Goal: Task Accomplishment & Management: Manage account settings

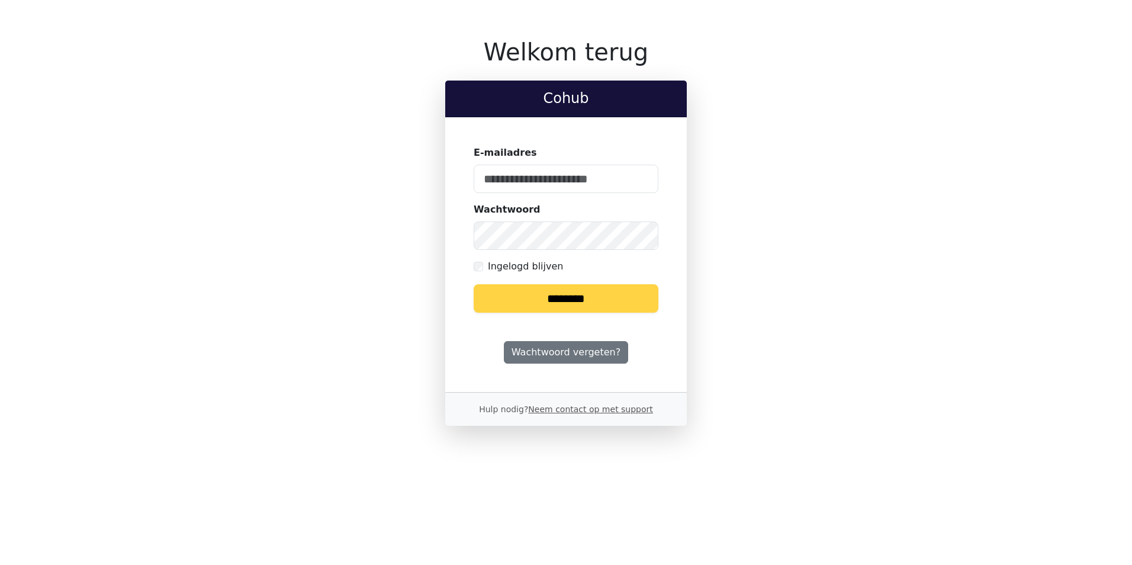
type input "**********"
click at [576, 301] on input "********" at bounding box center [566, 298] width 185 height 28
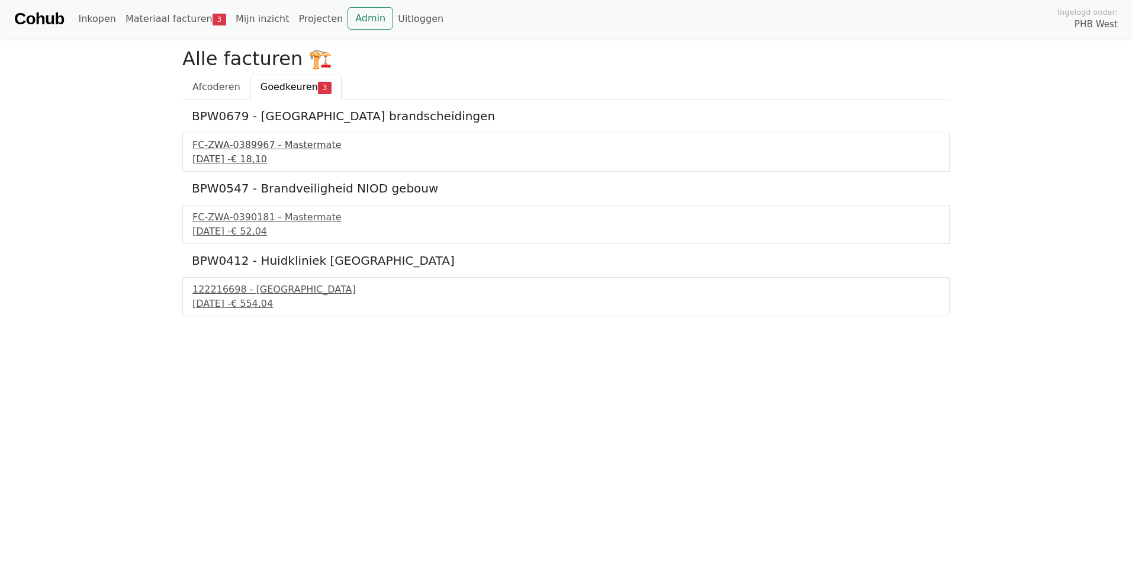
click at [257, 155] on div "25 september 2025 - € 18,10" at bounding box center [565, 159] width 747 height 14
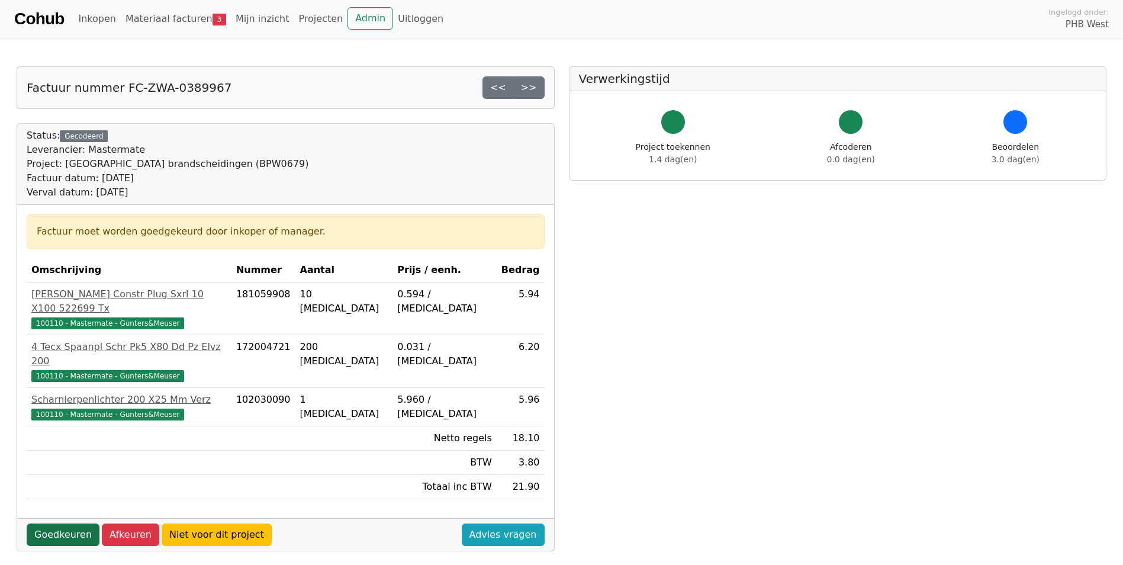
click at [72, 524] on link "Goedkeuren" at bounding box center [63, 535] width 73 height 23
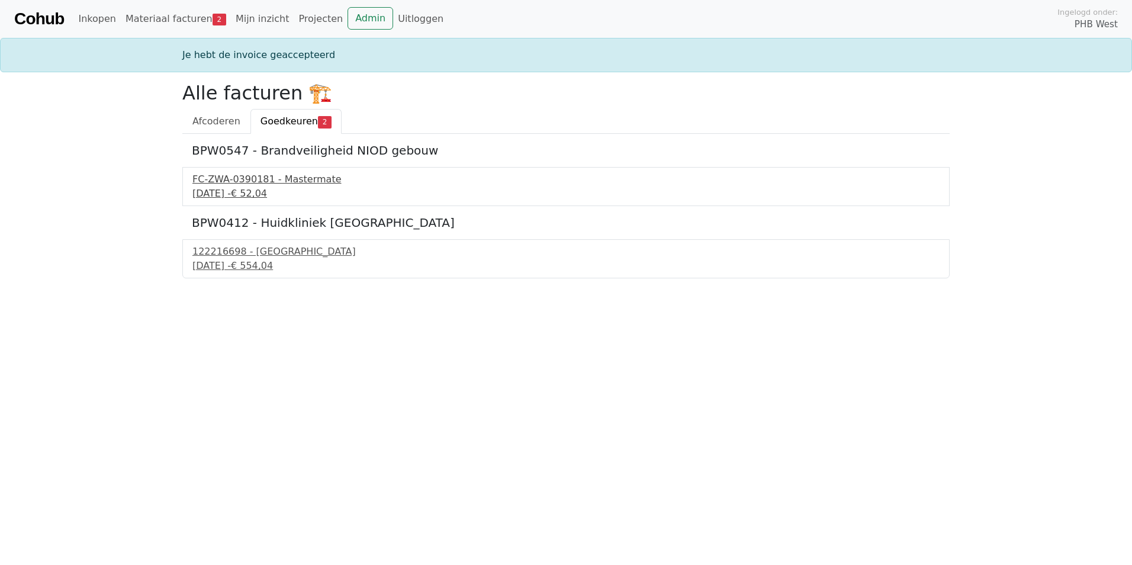
click at [261, 184] on div "FC-ZWA-0390181 - Mastermate" at bounding box center [565, 179] width 747 height 14
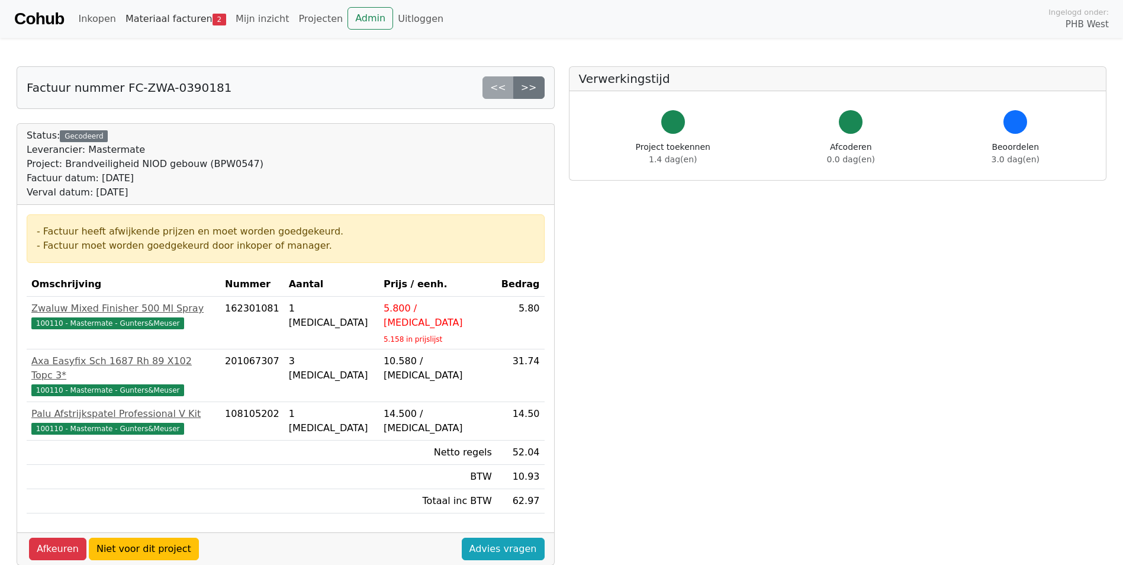
click at [174, 18] on link "Materiaal facturen 2" at bounding box center [176, 19] width 110 height 24
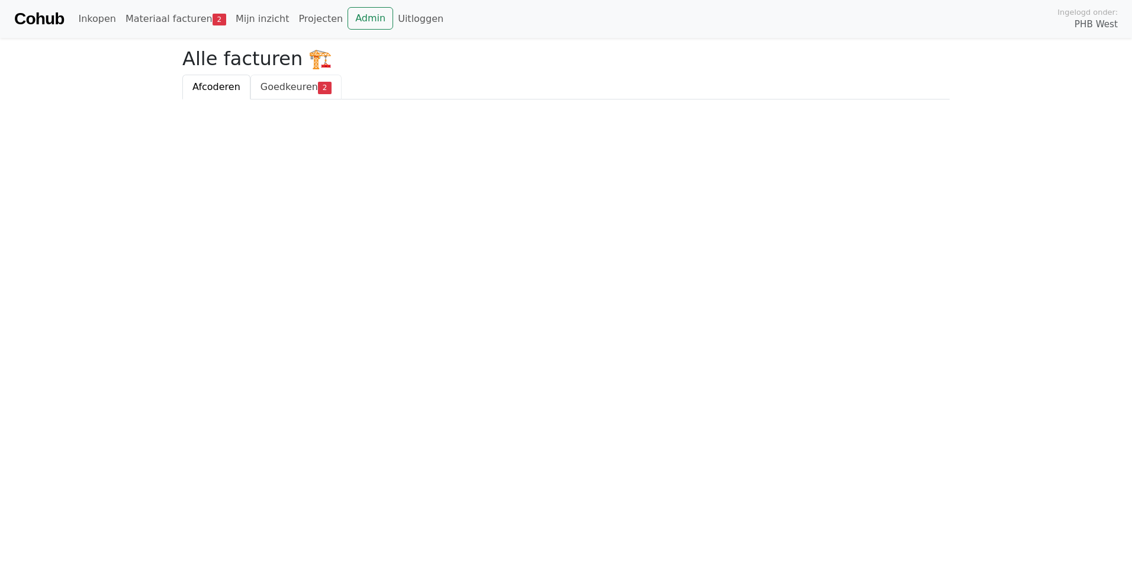
click at [277, 82] on span "Goedkeuren" at bounding box center [289, 86] width 57 height 11
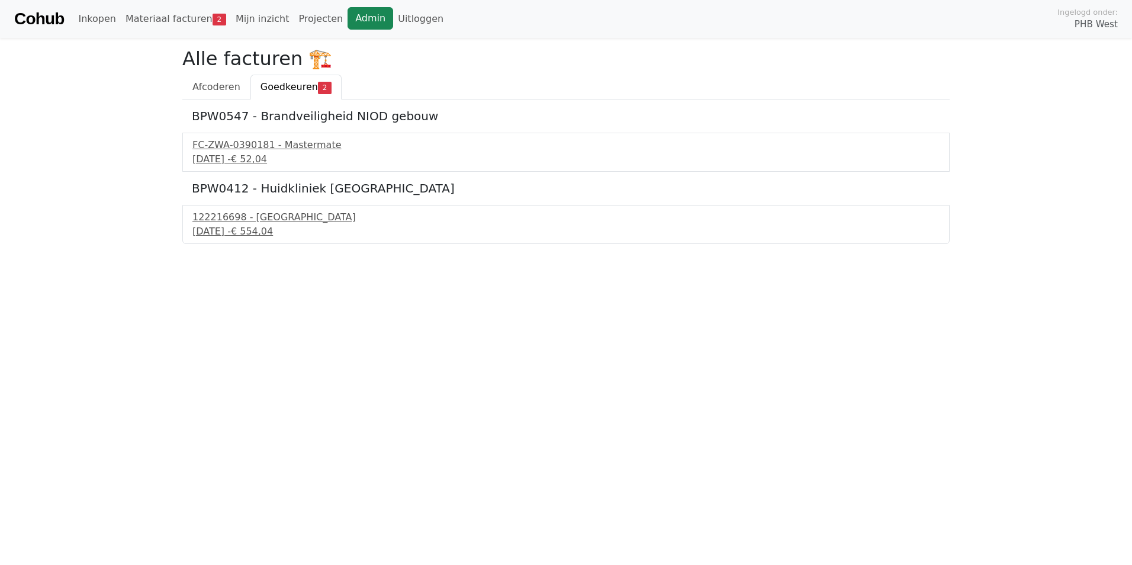
click at [348, 12] on link "Admin" at bounding box center [371, 18] width 46 height 23
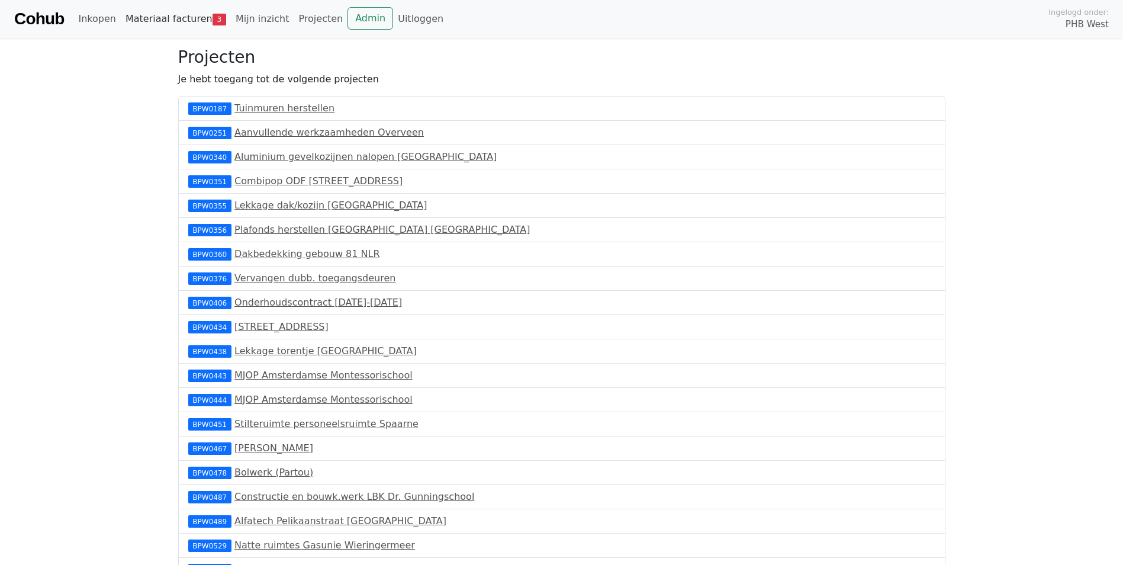
click at [156, 18] on link "Materiaal facturen 3" at bounding box center [176, 19] width 110 height 24
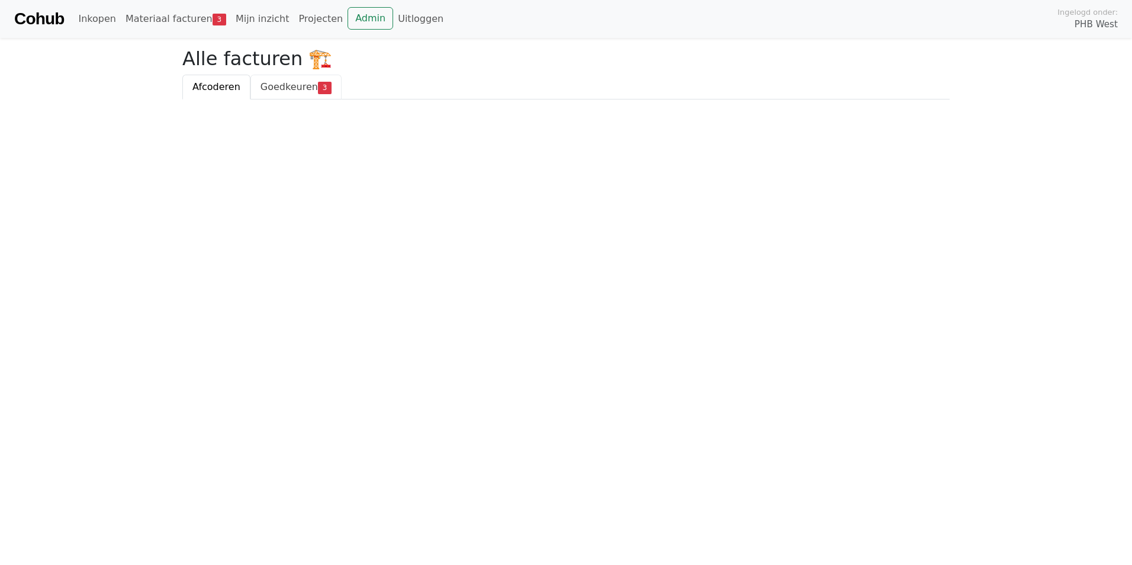
click at [283, 88] on span "Goedkeuren" at bounding box center [289, 86] width 57 height 11
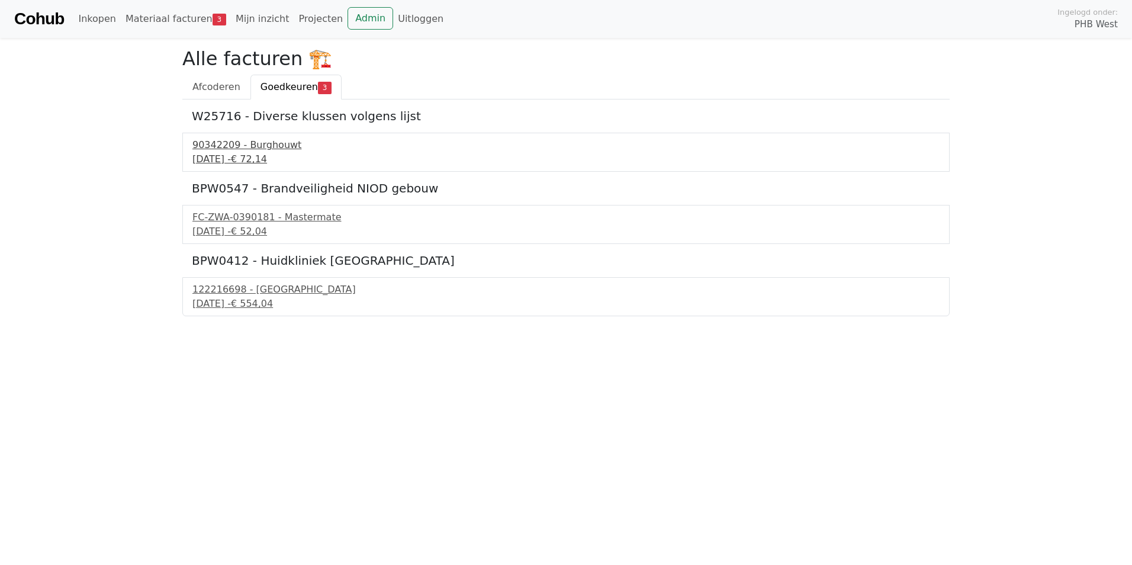
click at [247, 150] on div "90342209 - Burghouwt" at bounding box center [565, 145] width 747 height 14
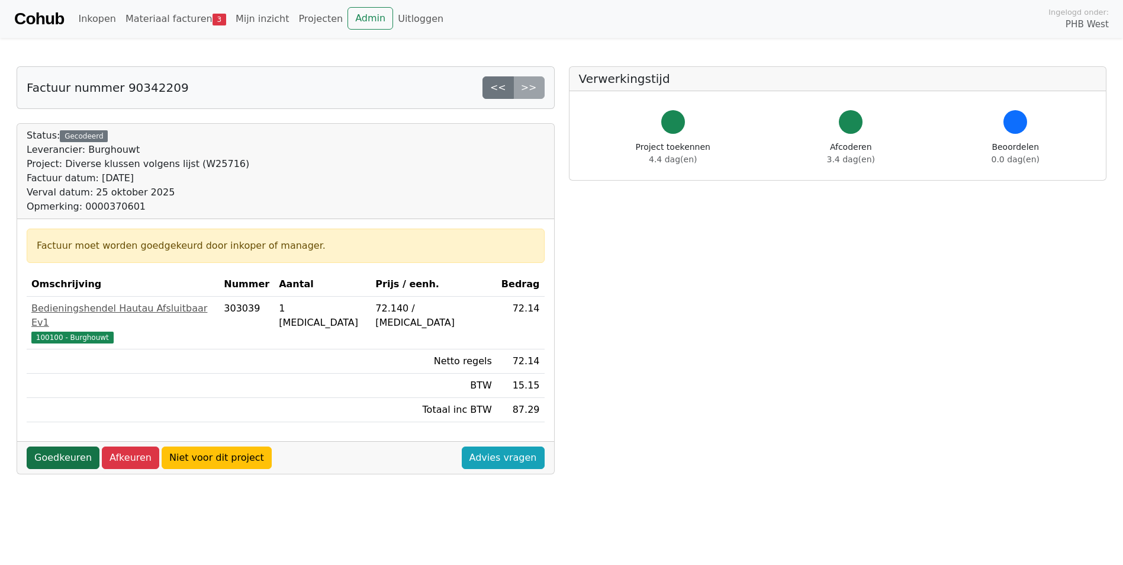
click at [57, 447] on link "Goedkeuren" at bounding box center [63, 458] width 73 height 23
